Goal: Find specific page/section: Find specific page/section

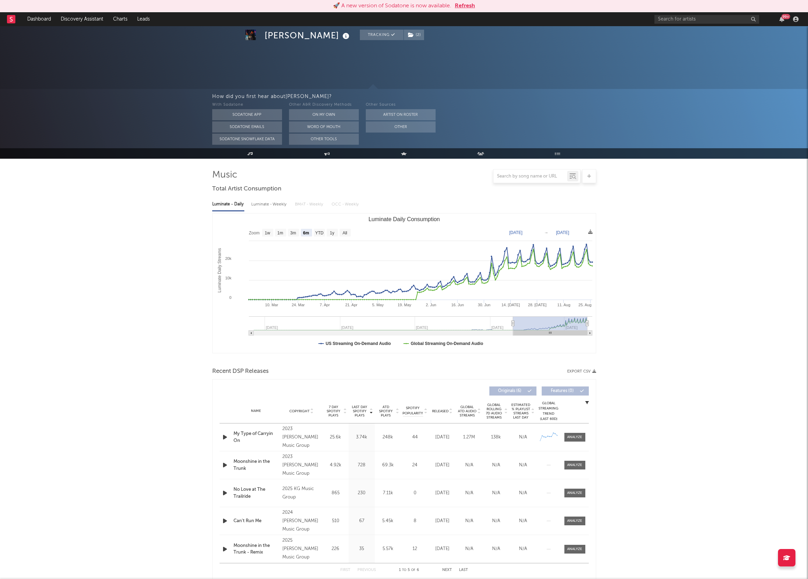
select select "6m"
drag, startPoint x: 0, startPoint y: 0, endPoint x: 670, endPoint y: 18, distance: 670.6
click at [670, 18] on input "text" at bounding box center [706, 19] width 105 height 9
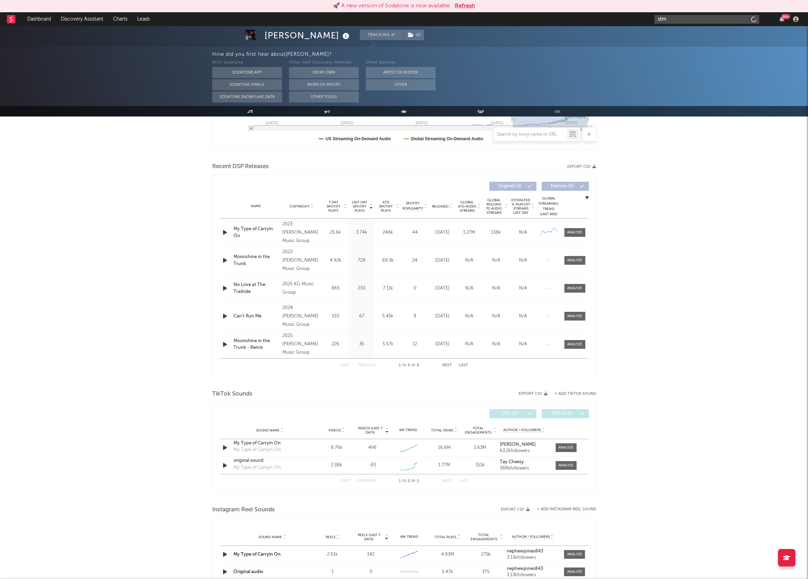
scroll to position [205, 0]
click at [673, 19] on input "stmg demguyz" at bounding box center [706, 19] width 105 height 9
type input "stmg demguyz"
click at [673, 36] on div at bounding box center [666, 36] width 16 height 16
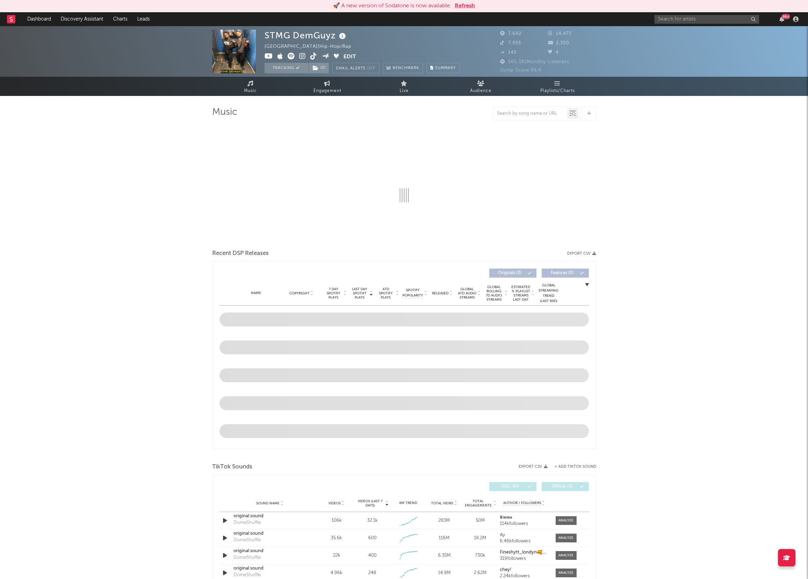
select select "6m"
